Goal: Transaction & Acquisition: Purchase product/service

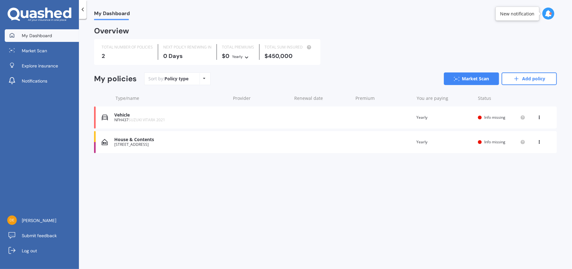
click at [137, 139] on div "House & Contents" at bounding box center [170, 139] width 113 height 5
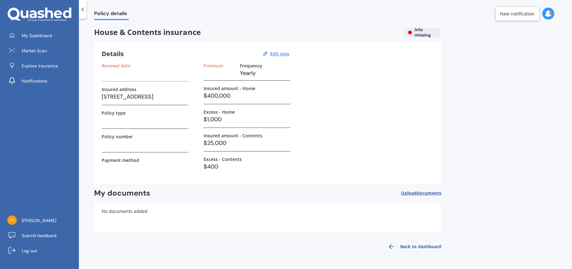
click at [417, 31] on div "House & Contents insurance Info missing" at bounding box center [267, 32] width 347 height 9
click at [279, 54] on u "Edit now" at bounding box center [279, 54] width 19 height 6
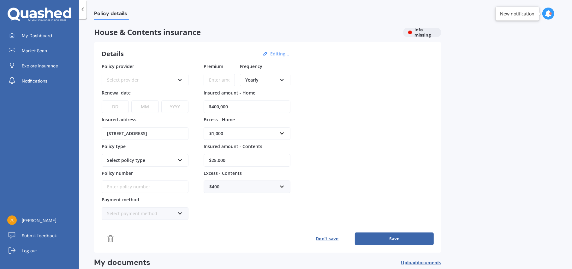
click at [183, 77] on div "Select provider AA AMI AMP ANZ ASB Ando BNZ Co-Operative Bank FMG Initio Kiwiba…" at bounding box center [145, 80] width 87 height 13
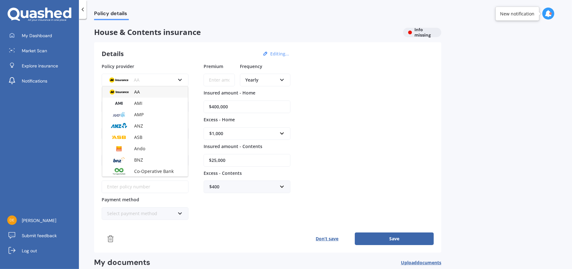
click at [183, 77] on div "AA AA AMI AMP ANZ ASB Ando BNZ Co-Operative Bank FMG Initio Kiwibank Lantern MA…" at bounding box center [145, 80] width 87 height 13
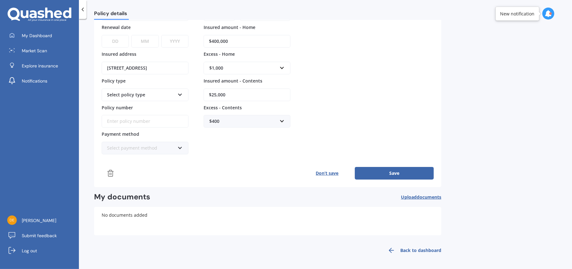
scroll to position [66, 0]
click at [180, 147] on icon at bounding box center [179, 146] width 5 height 4
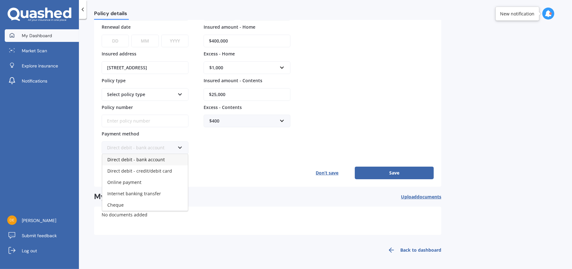
click at [31, 34] on span "My Dashboard" at bounding box center [37, 35] width 30 height 6
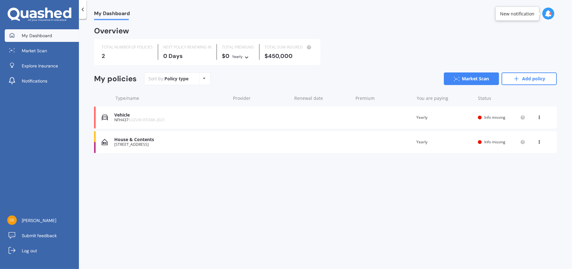
click at [123, 116] on div "Vehicle" at bounding box center [170, 115] width 113 height 5
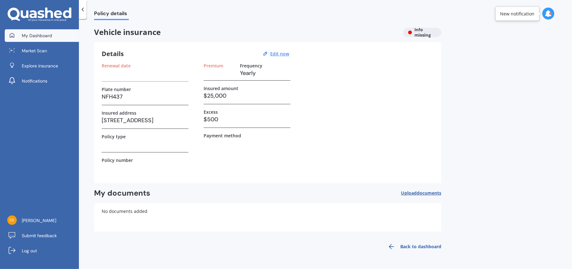
click at [33, 34] on span "My Dashboard" at bounding box center [37, 35] width 30 height 6
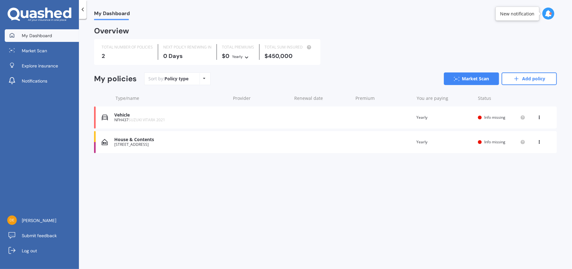
click at [537, 115] on icon at bounding box center [539, 116] width 4 height 4
click at [522, 129] on div "View policy" at bounding box center [525, 129] width 62 height 13
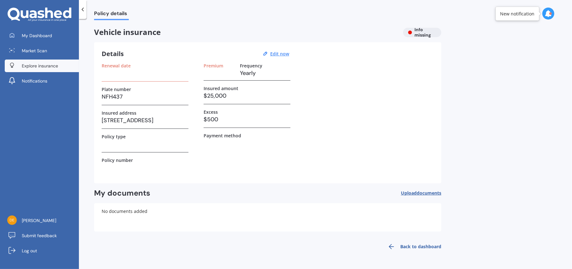
click at [48, 63] on span "Explore insurance" at bounding box center [40, 66] width 36 height 6
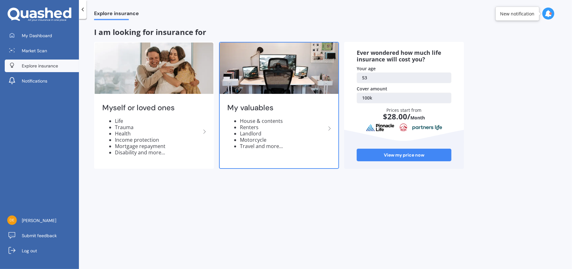
click at [271, 120] on li "House & contents" at bounding box center [283, 121] width 86 height 6
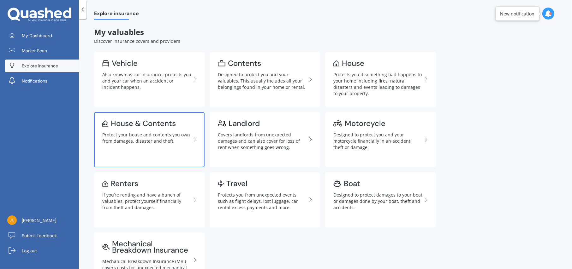
click at [156, 129] on link "House & Contents Protect your house and contents you own from damages, disaster…" at bounding box center [149, 139] width 110 height 55
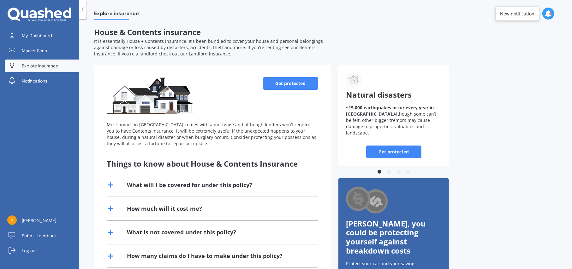
click at [287, 82] on link "Get protected" at bounding box center [290, 83] width 55 height 13
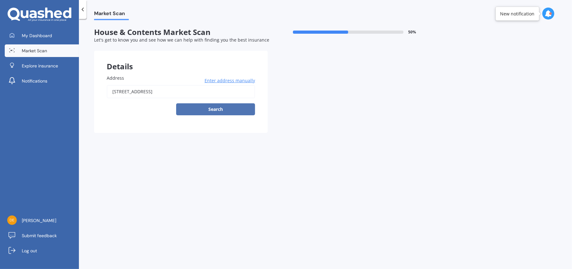
click at [212, 109] on button "Search" at bounding box center [215, 109] width 79 height 12
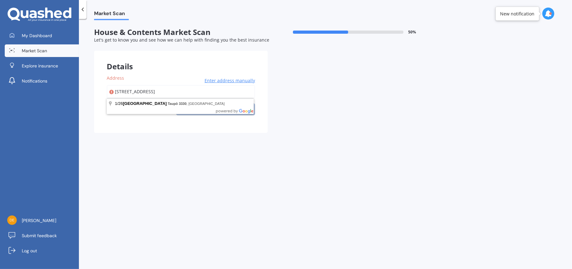
type input "1/26 Rawhiti Street, Taupō 3330"
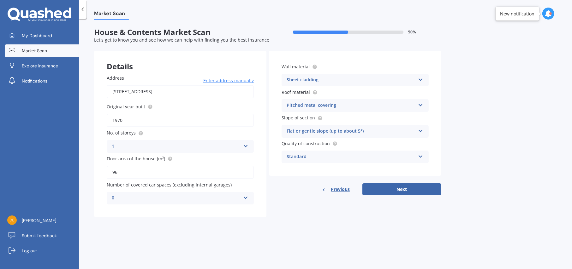
click at [124, 120] on input "1970" at bounding box center [180, 120] width 147 height 13
type input "1979"
click at [422, 78] on icon at bounding box center [420, 78] width 5 height 4
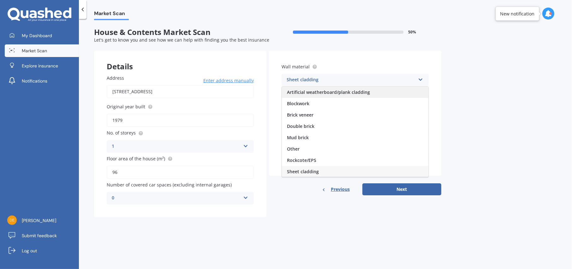
click at [336, 93] on span "Artificial weatherboard/plank cladding" at bounding box center [328, 92] width 83 height 6
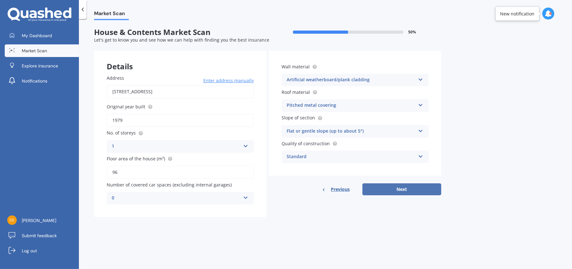
click at [396, 187] on button "Next" at bounding box center [401, 190] width 79 height 12
select select "02"
select select "1972"
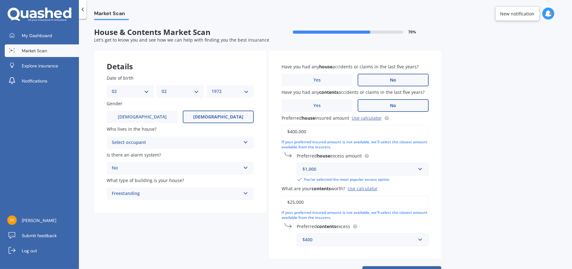
click at [244, 141] on icon at bounding box center [245, 141] width 5 height 4
click at [122, 152] on span "Owner" at bounding box center [119, 155] width 14 height 6
click at [291, 203] on input "$25,000" at bounding box center [354, 202] width 147 height 13
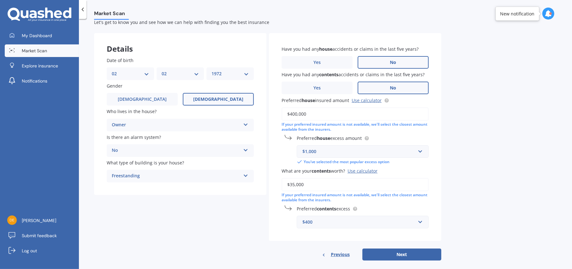
scroll to position [27, 0]
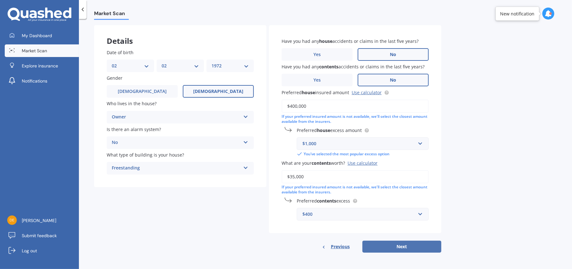
type input "$35,000"
click at [404, 244] on button "Next" at bounding box center [401, 247] width 79 height 12
select select "02"
select select "1972"
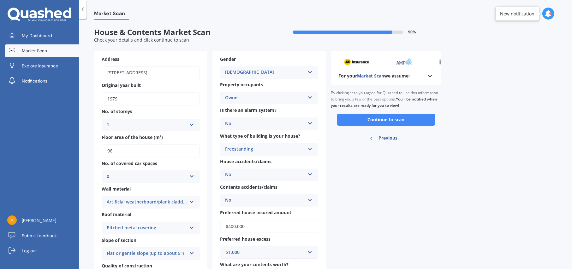
scroll to position [63, 0]
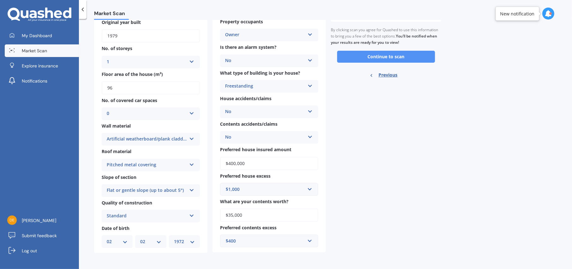
click at [382, 56] on button "Continue to scan" at bounding box center [386, 57] width 98 height 12
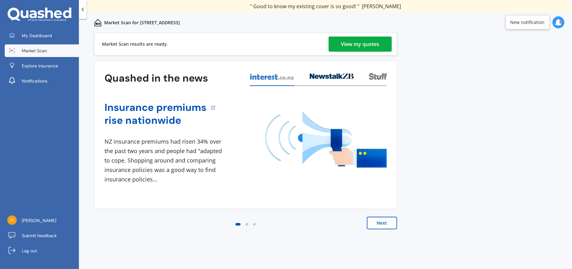
click at [369, 42] on div "View my quotes" at bounding box center [360, 44] width 38 height 15
